Goal: Register for event/course

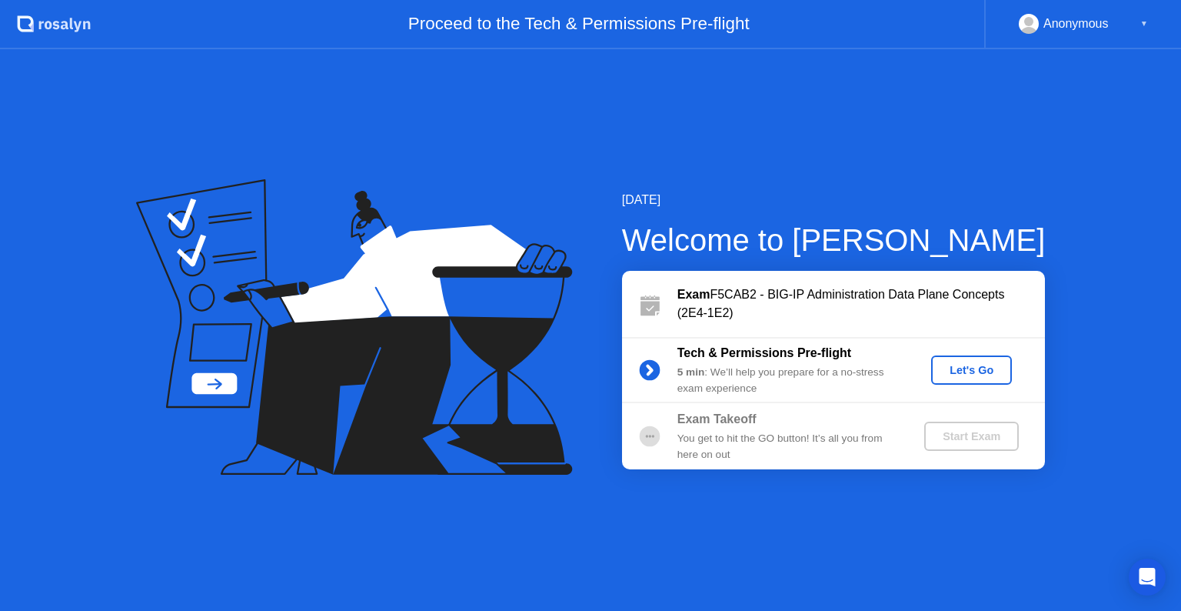
click at [960, 372] on div "Let's Go" at bounding box center [972, 370] width 68 height 12
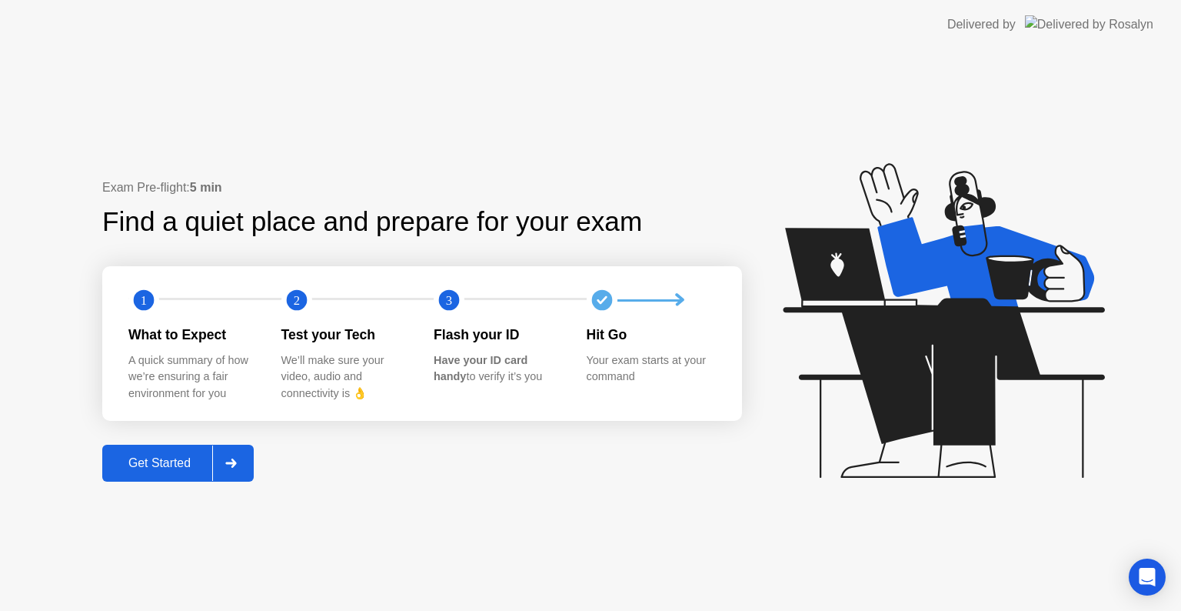
click at [175, 461] on div "Get Started" at bounding box center [159, 463] width 105 height 14
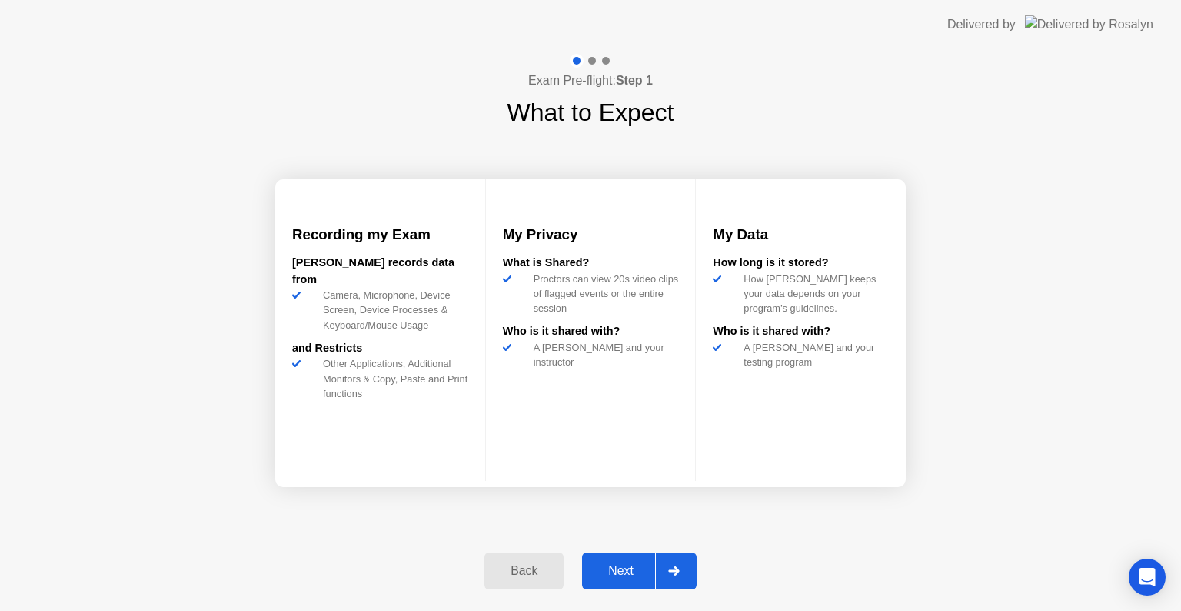
click at [634, 568] on div "Next" at bounding box center [621, 571] width 68 height 14
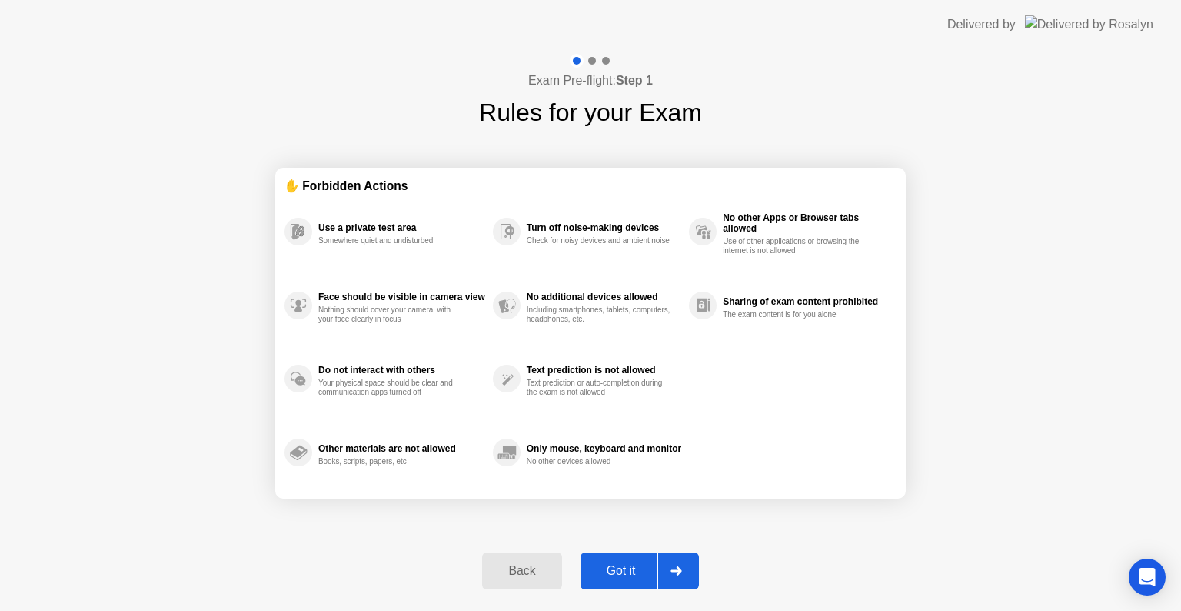
click at [633, 568] on div "Got it" at bounding box center [621, 571] width 72 height 14
select select "**********"
select select "*******"
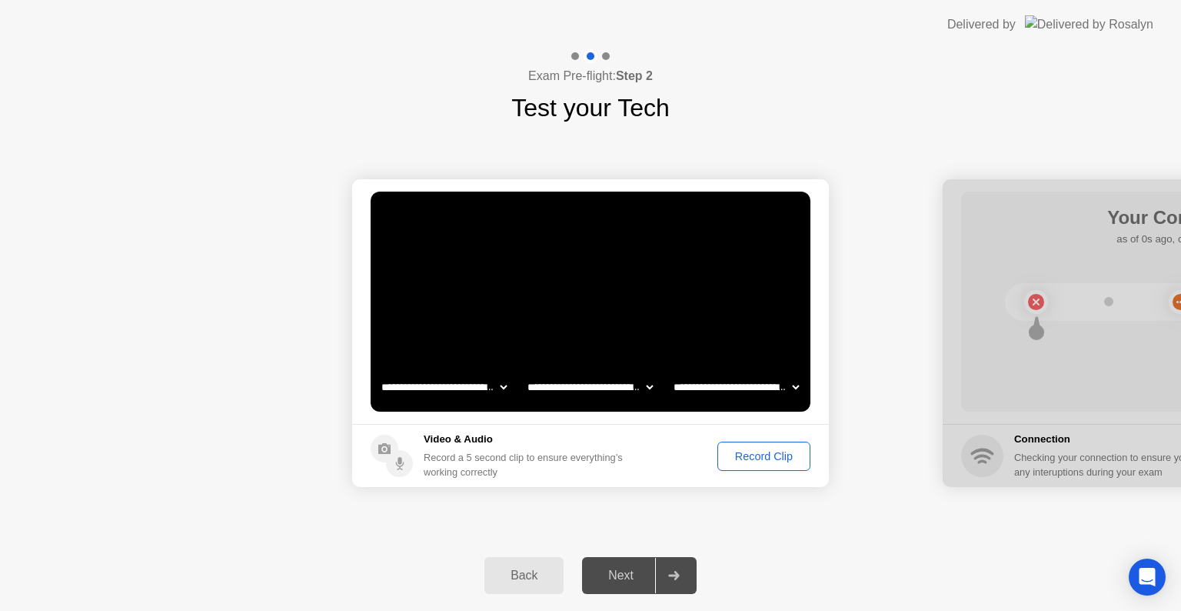
click at [758, 458] on div "Record Clip" at bounding box center [764, 456] width 82 height 12
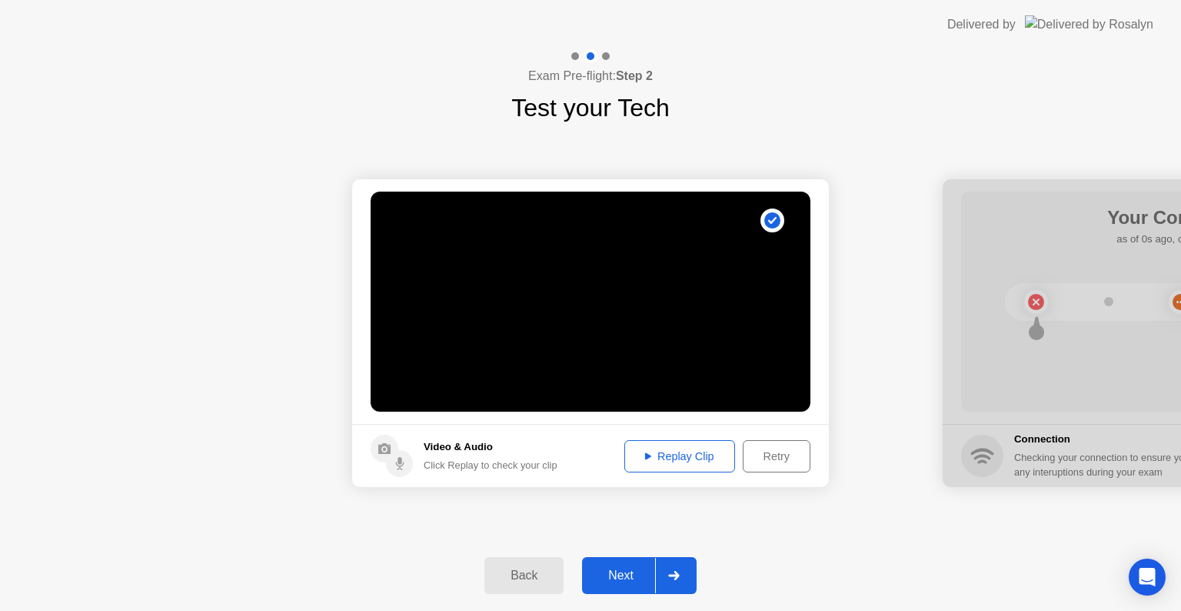
click at [618, 569] on div "Next" at bounding box center [621, 575] width 68 height 14
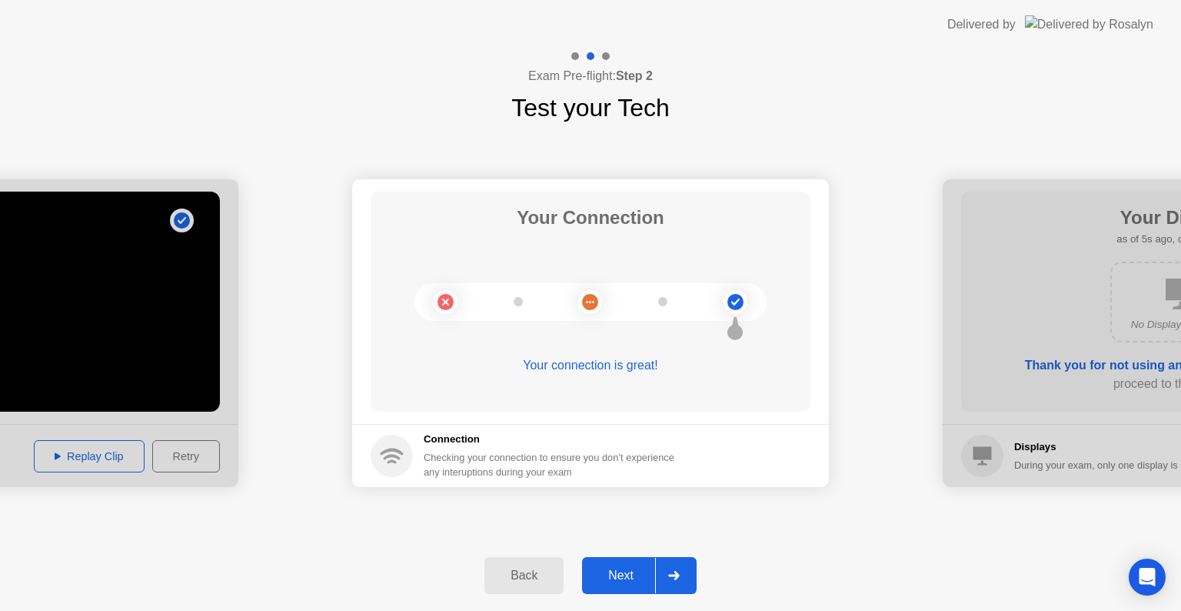
click at [625, 575] on div "Next" at bounding box center [621, 575] width 68 height 14
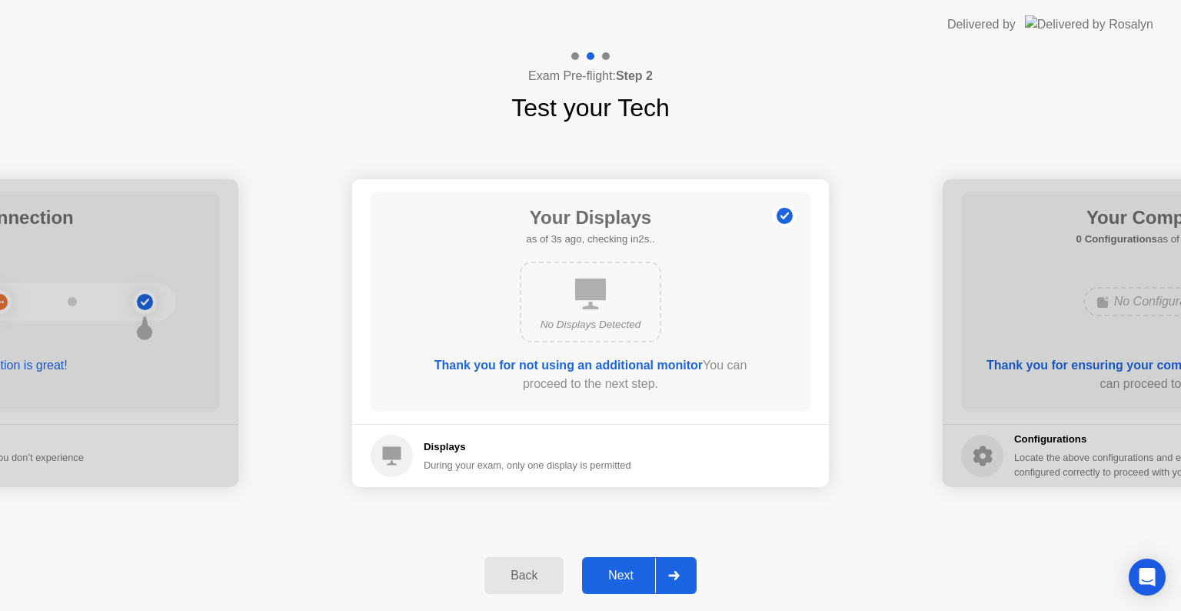
click at [634, 568] on div "Next" at bounding box center [621, 575] width 68 height 14
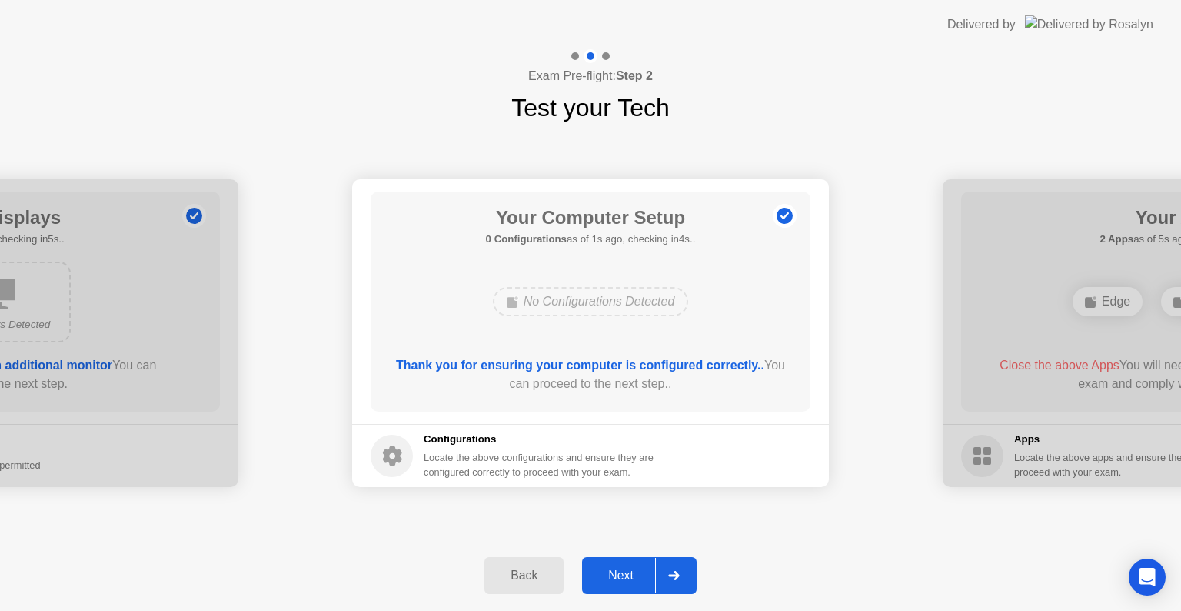
click at [617, 572] on div "Next" at bounding box center [621, 575] width 68 height 14
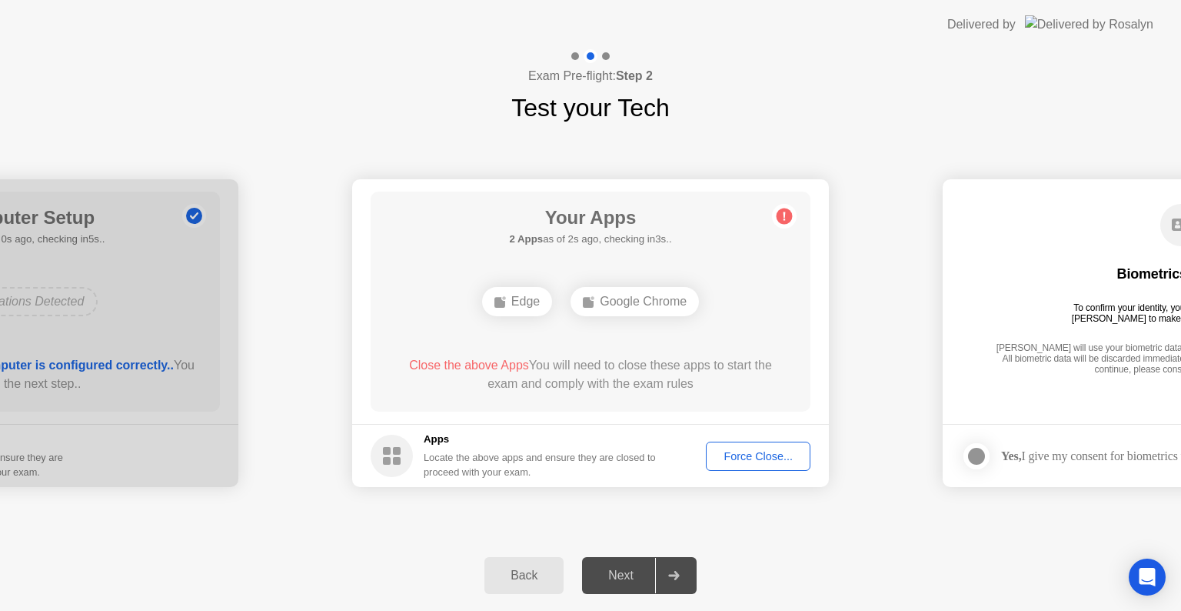
click at [757, 455] on div "Force Close..." at bounding box center [758, 456] width 94 height 12
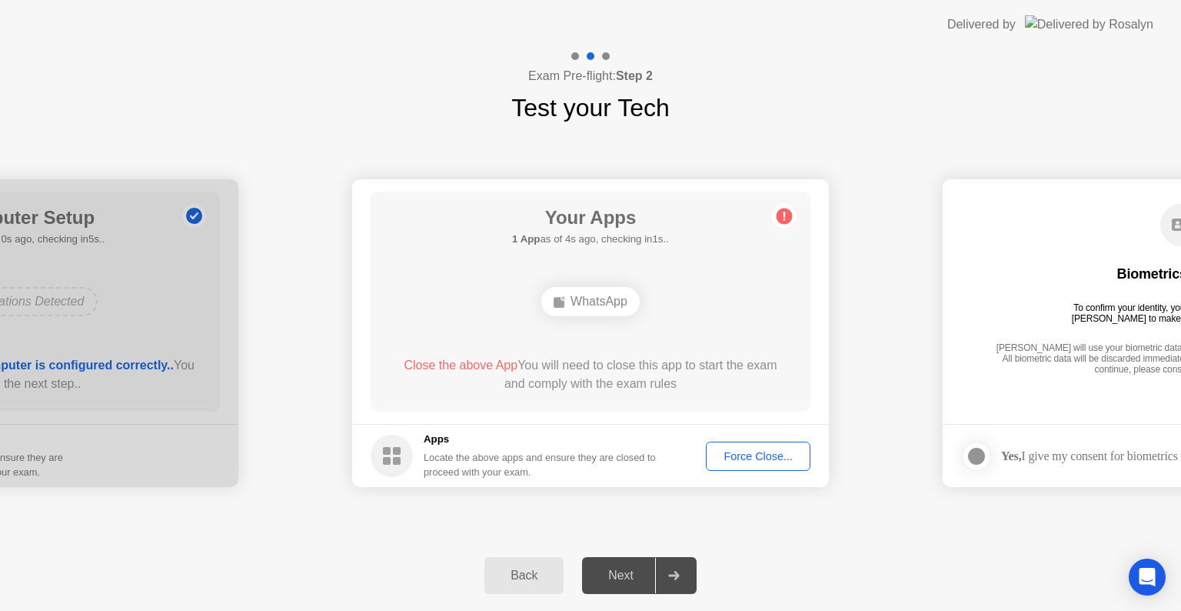
click at [758, 452] on div "Force Close..." at bounding box center [758, 456] width 94 height 12
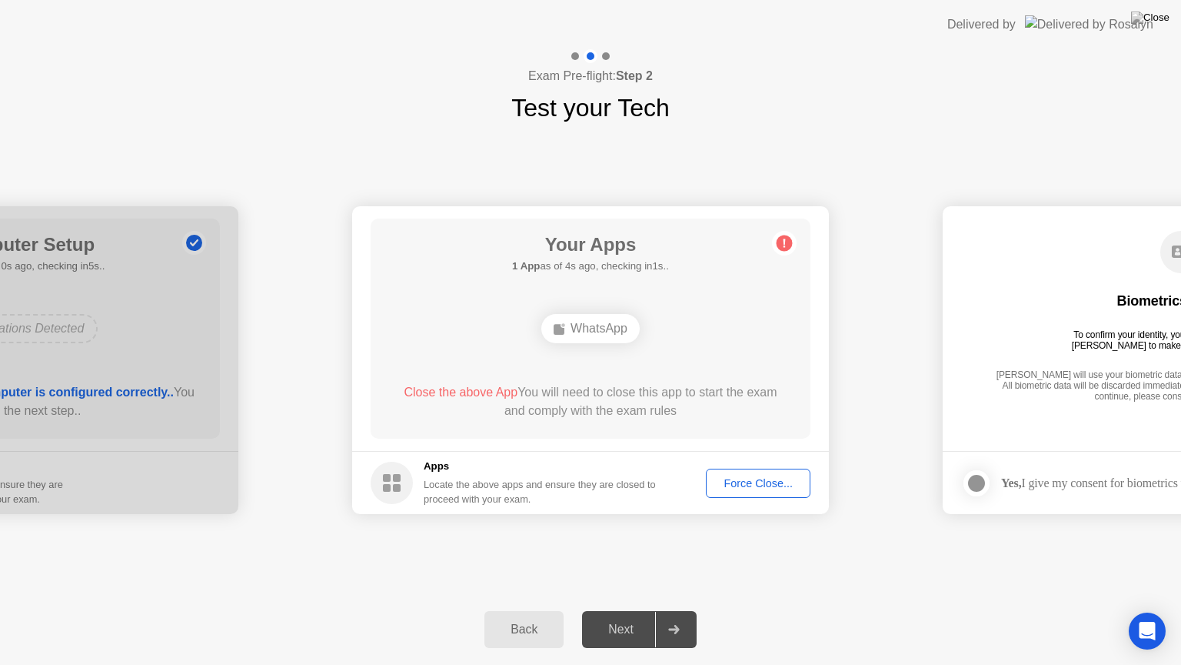
click at [831, 594] on div "Back Next" at bounding box center [590, 629] width 1181 height 71
click at [815, 610] on div "Back Next" at bounding box center [590, 629] width 1181 height 71
click at [536, 488] on div "Locate the above apps and ensure they are closed to proceed with your exam." at bounding box center [540, 491] width 233 height 29
click at [848, 610] on div "Back Next" at bounding box center [590, 629] width 1181 height 71
click at [835, 557] on div "**********" at bounding box center [590, 360] width 1181 height 468
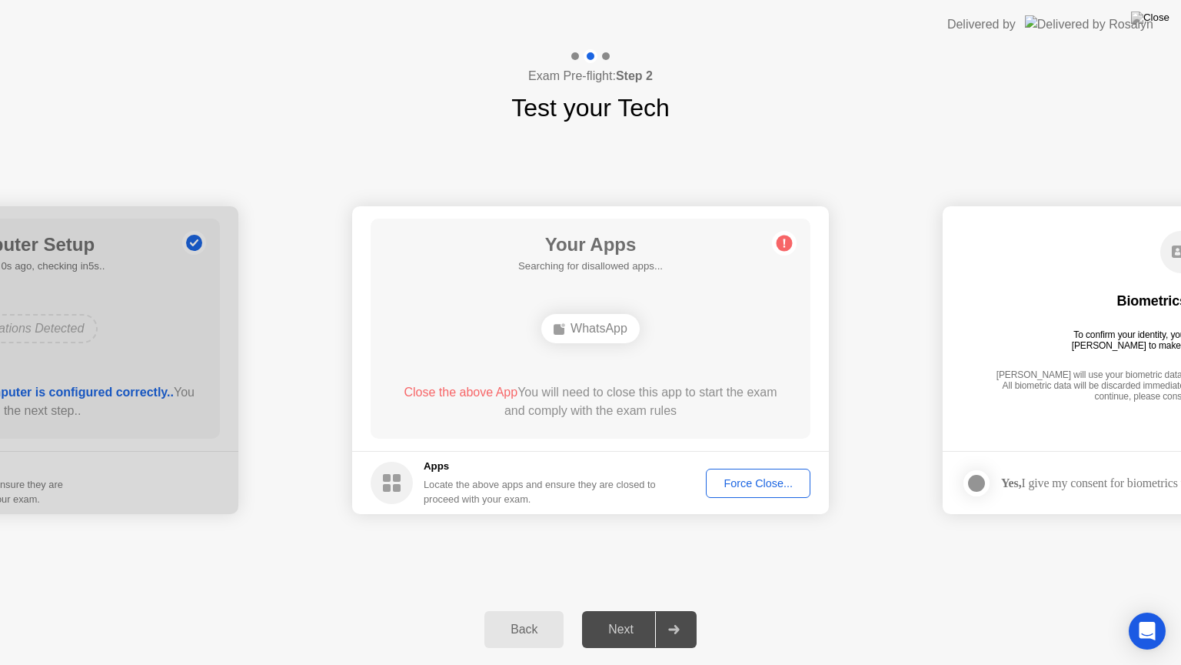
click at [763, 479] on div "Force Close..." at bounding box center [758, 483] width 94 height 12
click at [808, 610] on div "Back Next" at bounding box center [590, 629] width 1181 height 71
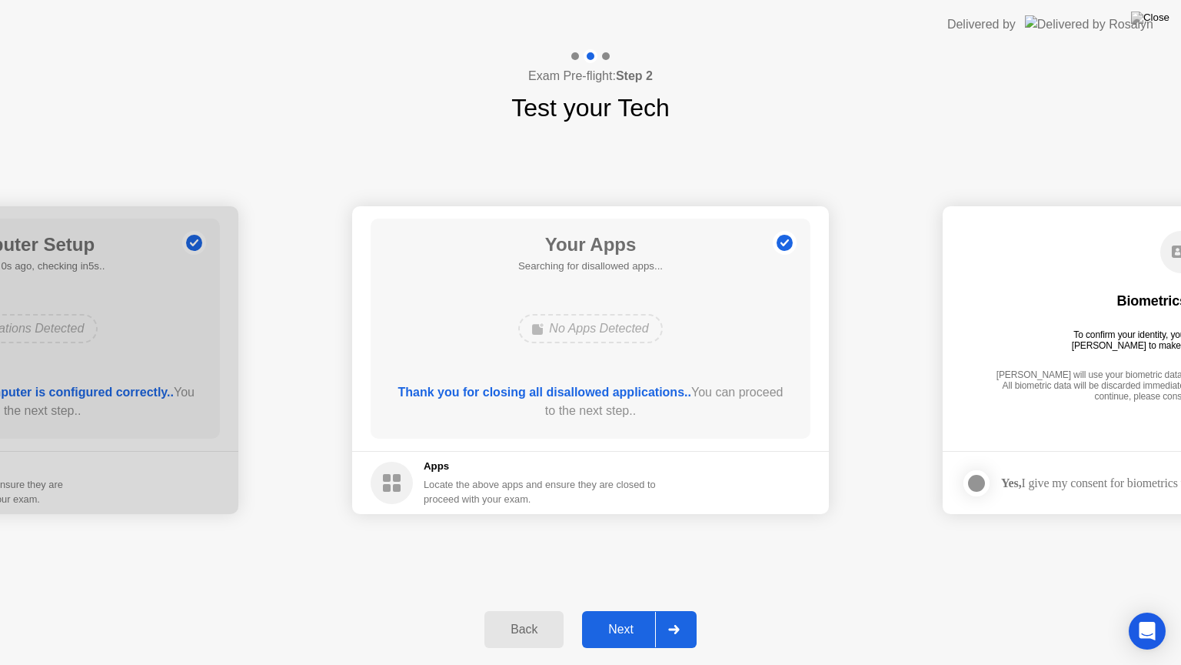
click at [641, 610] on div "Next" at bounding box center [621, 629] width 68 height 14
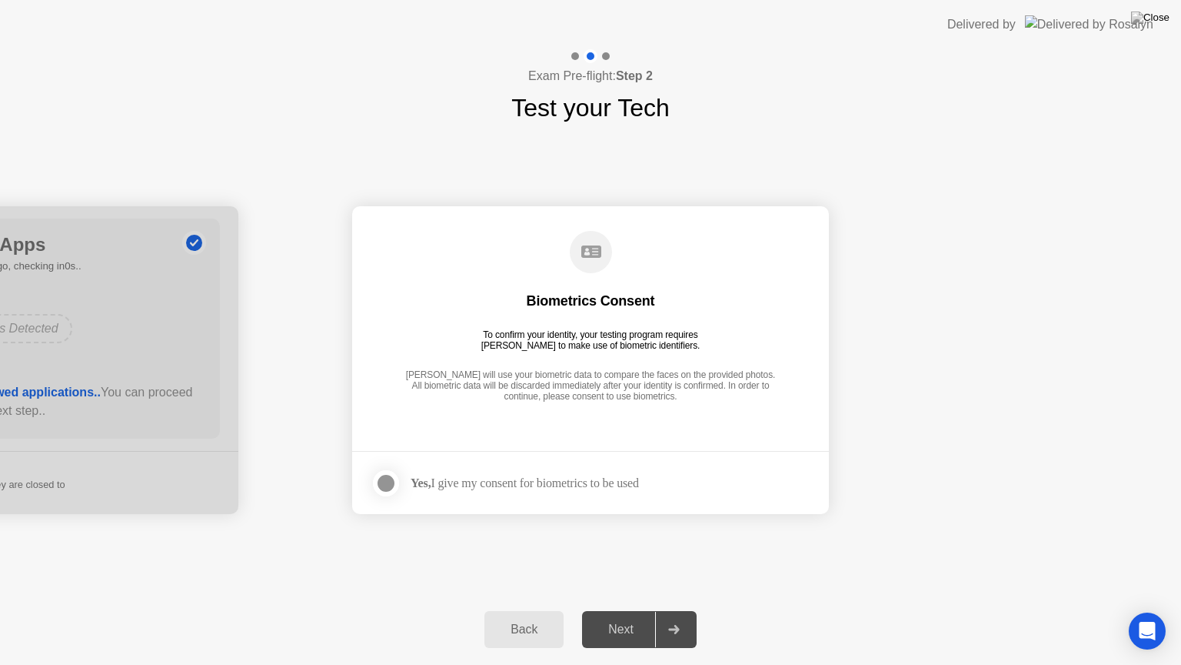
click at [388, 480] on div at bounding box center [386, 483] width 18 height 18
click at [625, 610] on div "Next" at bounding box center [621, 629] width 68 height 14
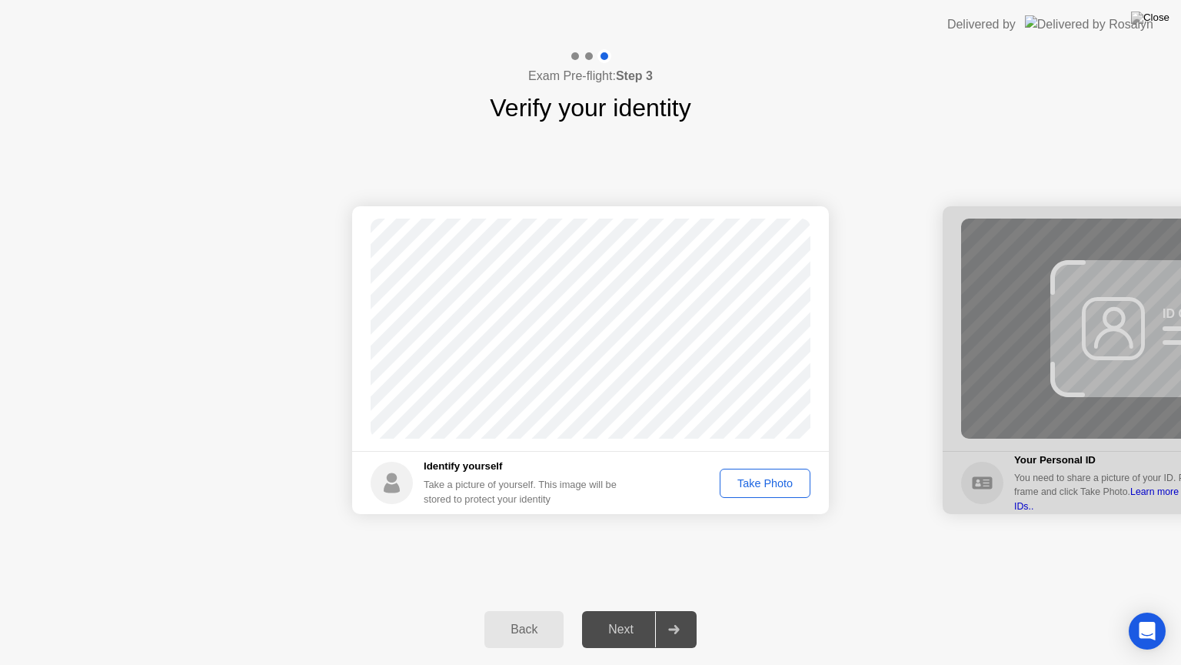
click at [763, 492] on button "Take Photo" at bounding box center [765, 482] width 91 height 29
click at [627, 610] on div "Next" at bounding box center [621, 629] width 68 height 14
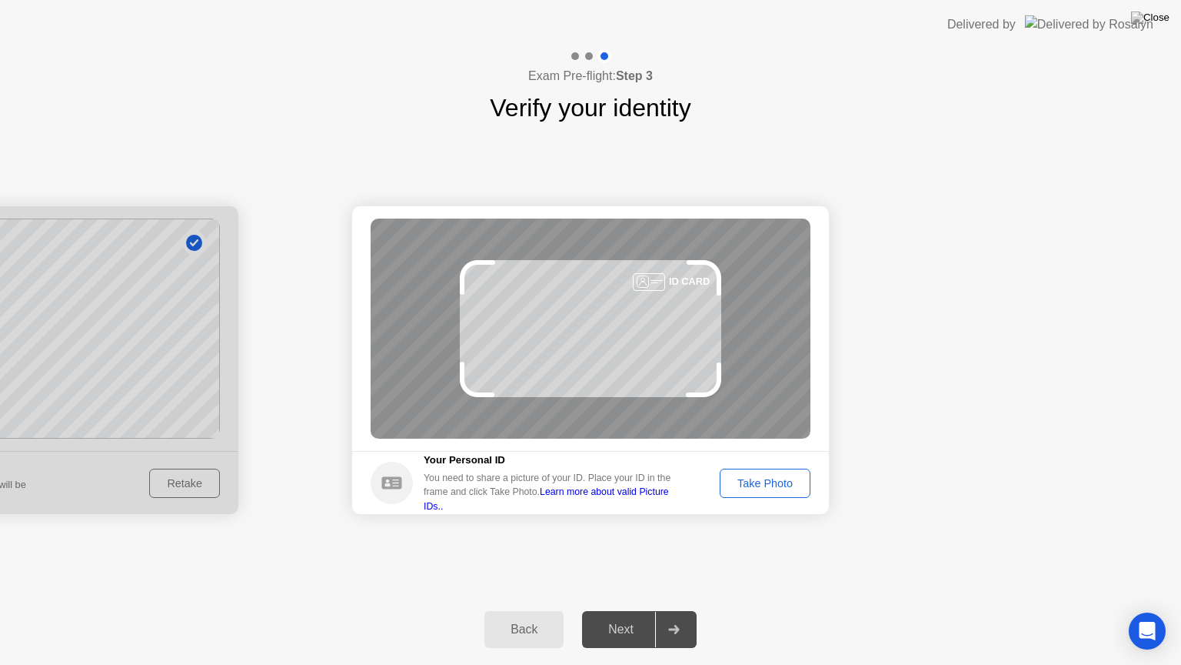
click at [758, 480] on div "Take Photo" at bounding box center [765, 483] width 80 height 12
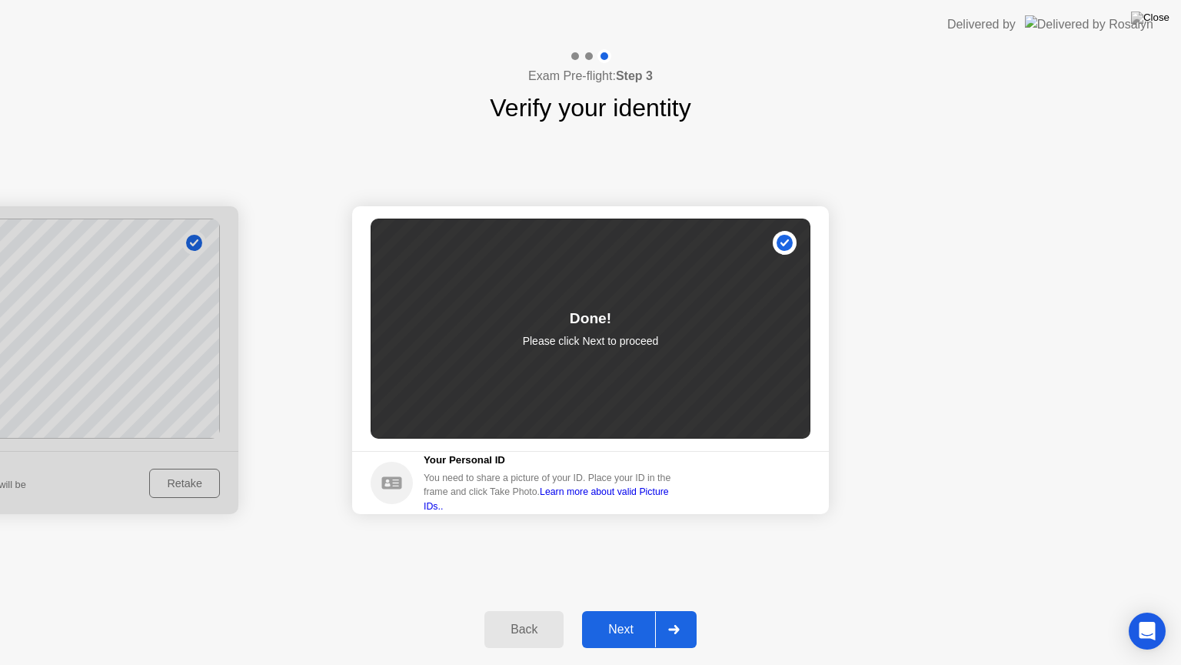
click at [623, 610] on div "Next" at bounding box center [621, 629] width 68 height 14
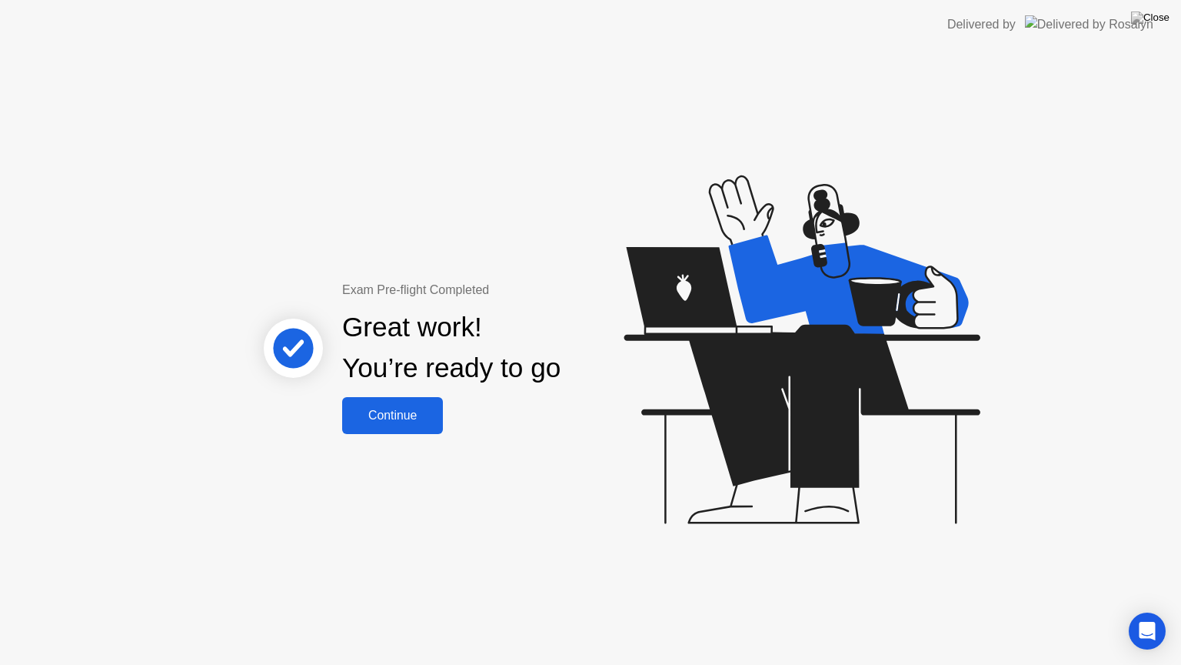
click at [412, 413] on div "Continue" at bounding box center [393, 415] width 92 height 14
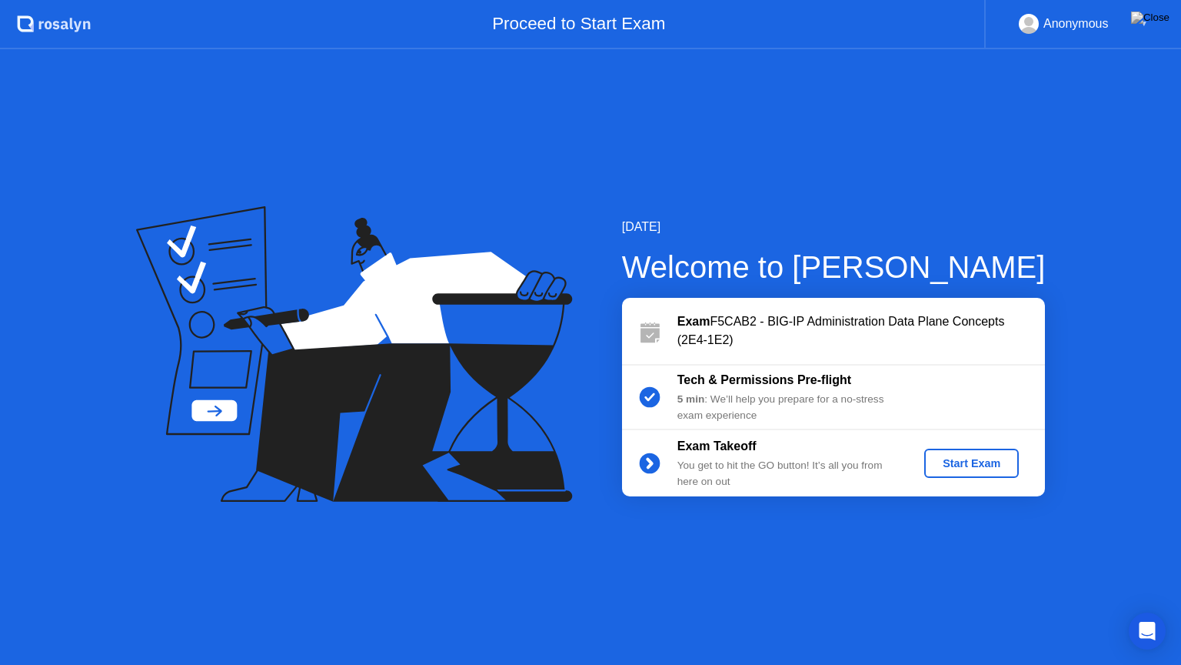
click at [973, 459] on div "Start Exam" at bounding box center [972, 463] width 82 height 12
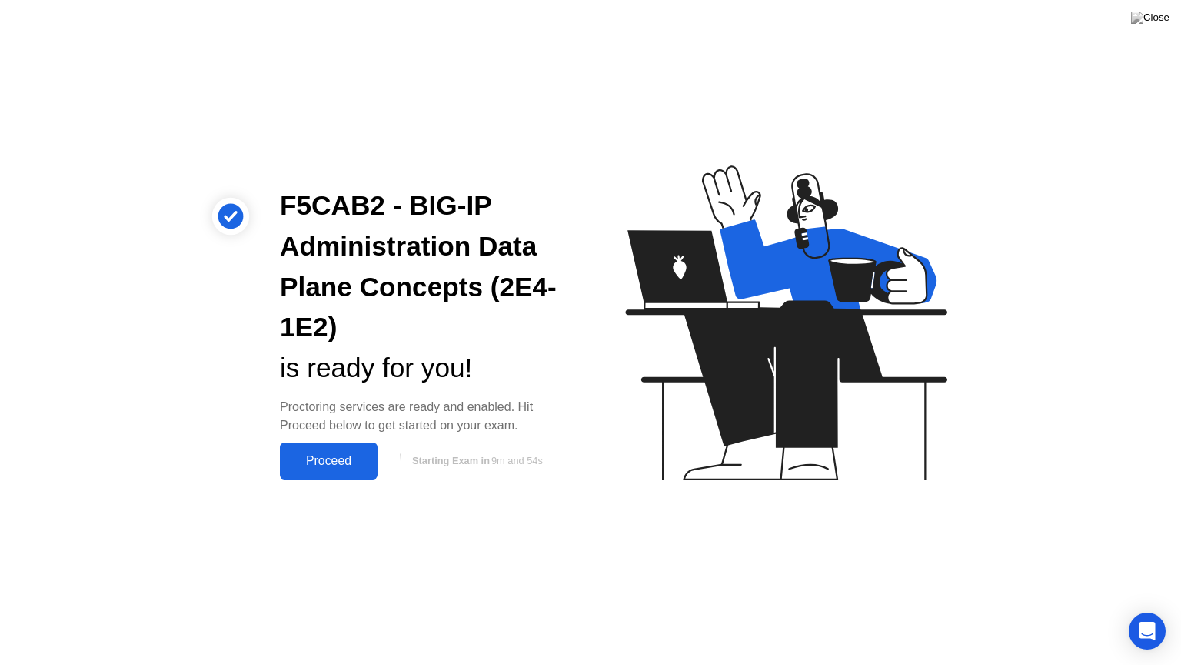
click at [329, 458] on div "Proceed" at bounding box center [329, 461] width 88 height 14
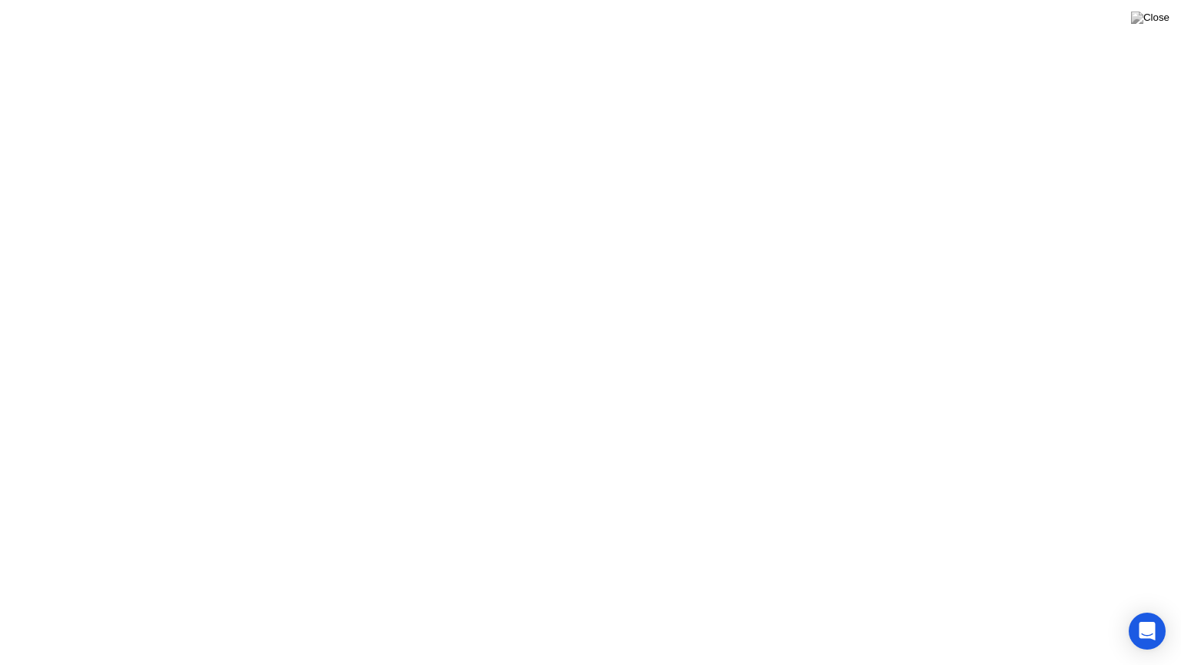
click div "Got it!"
click div "End Proctoring Session"
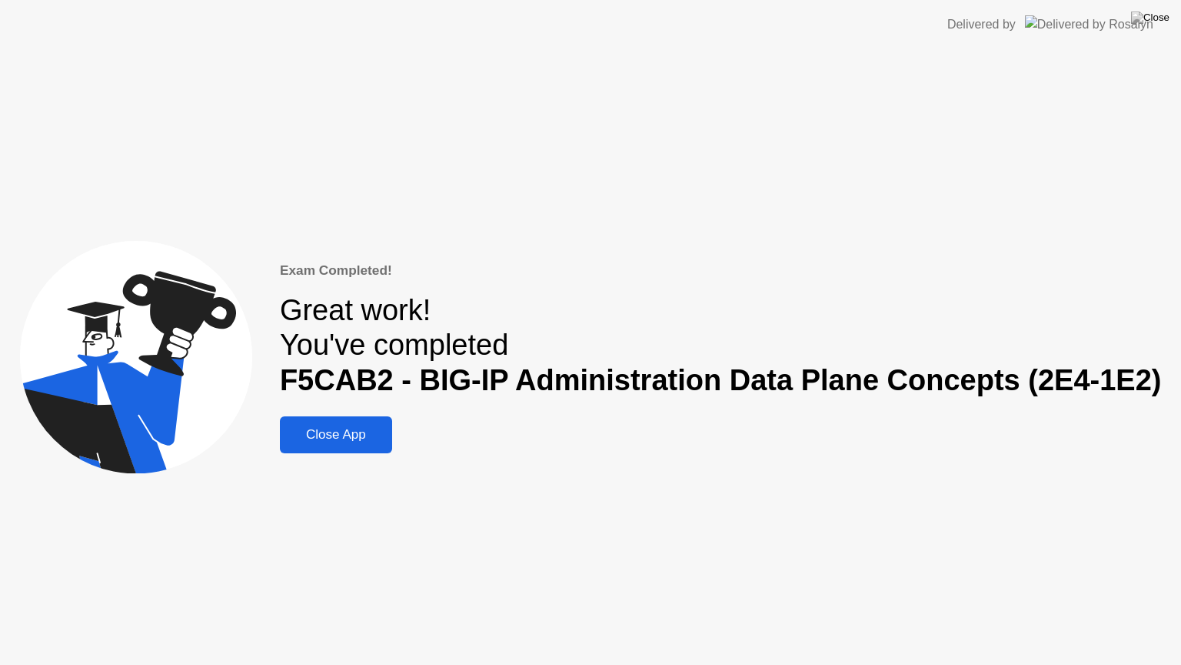
click at [362, 438] on div "Close App" at bounding box center [336, 434] width 103 height 15
